Goal: Task Accomplishment & Management: Use online tool/utility

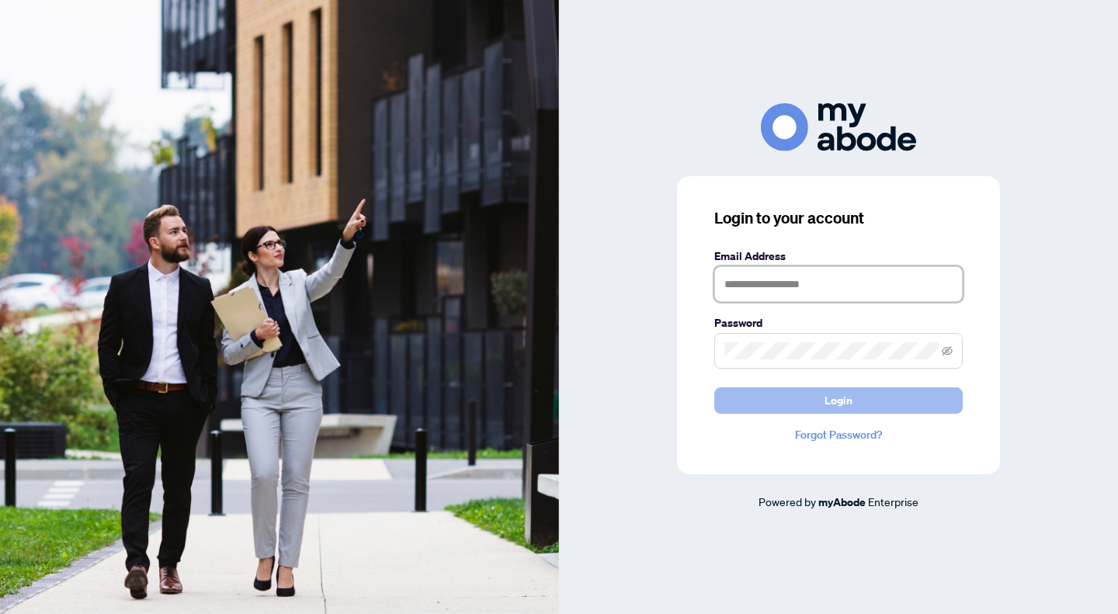
type input "**********"
click at [866, 403] on button "Login" at bounding box center [838, 400] width 248 height 26
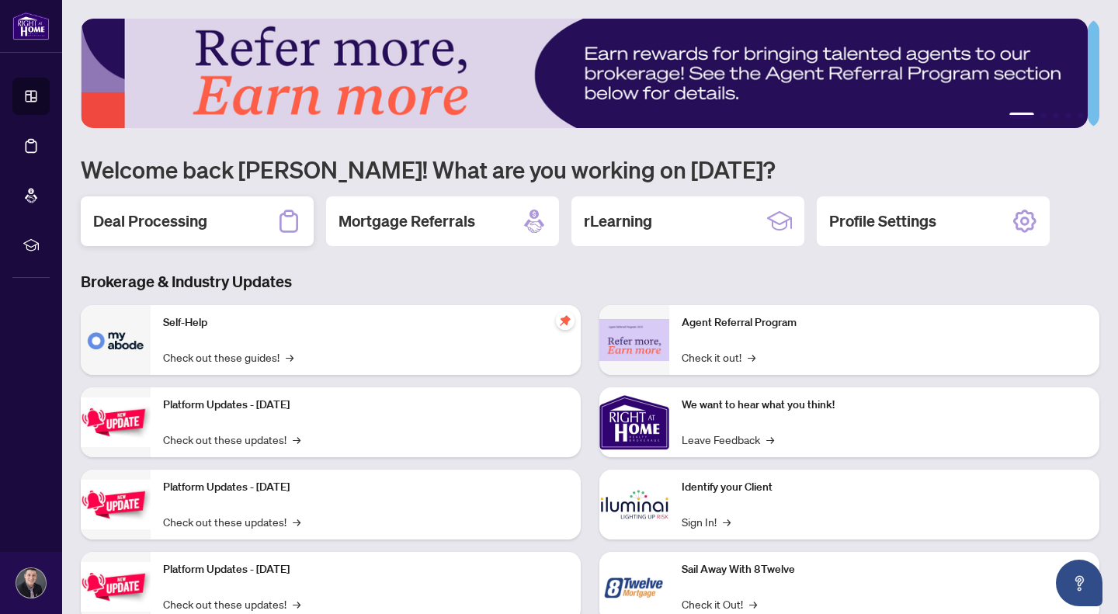
click at [180, 206] on div "Deal Processing" at bounding box center [197, 221] width 233 height 50
